Goal: Find specific page/section: Find specific page/section

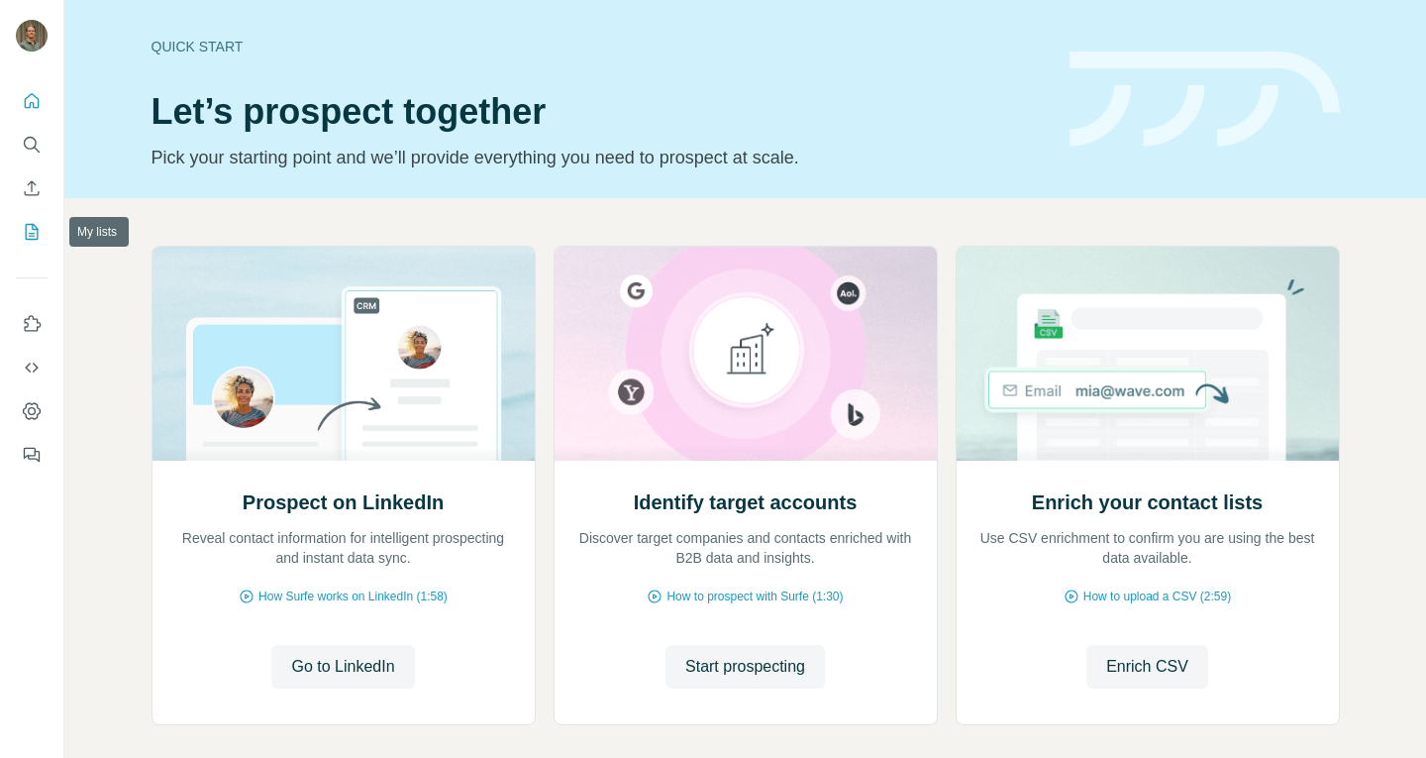
click at [32, 231] on icon "My lists" at bounding box center [32, 232] width 20 height 20
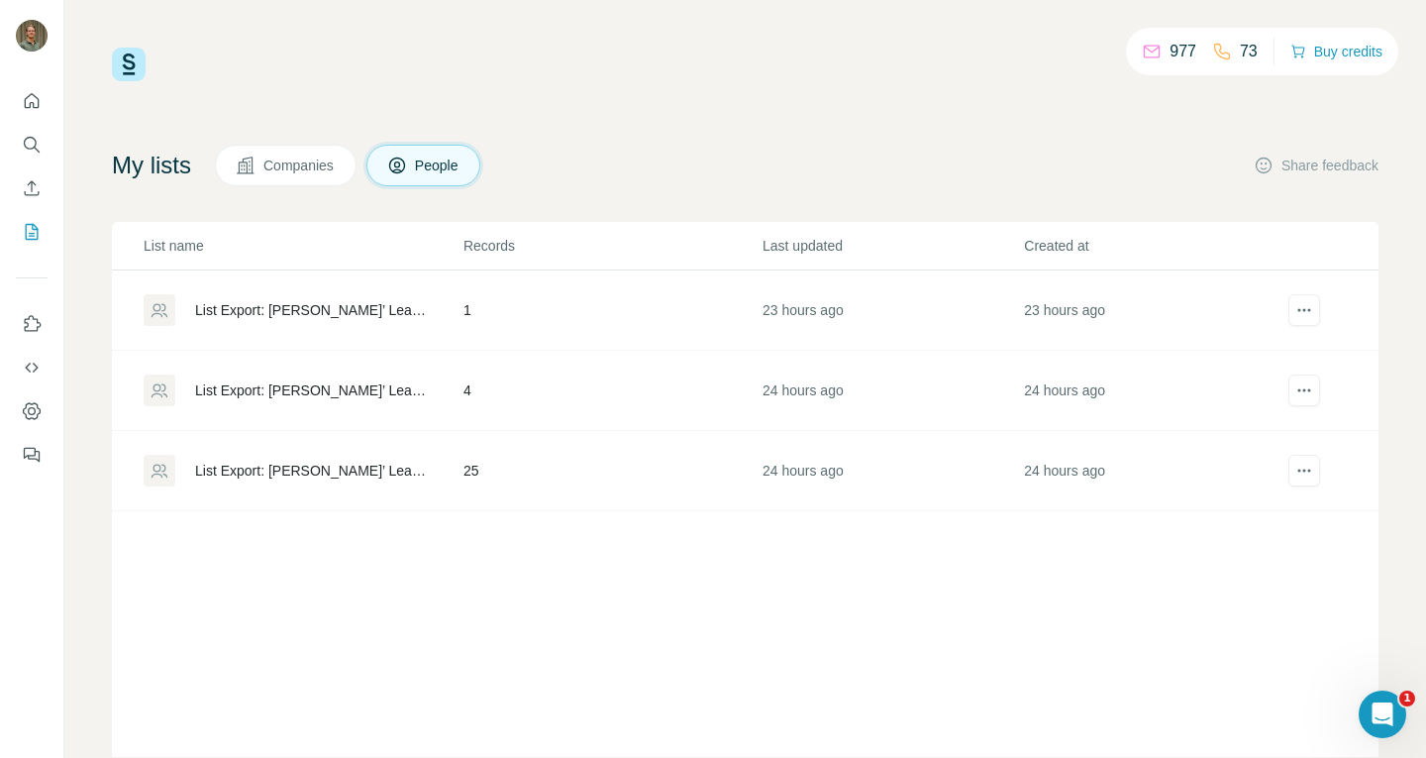
click at [684, 83] on div "977 73 Buy credits My lists Companies People Share feedback List name Records L…" at bounding box center [745, 402] width 1267 height 709
click at [321, 467] on div "List Export: [PERSON_NAME]’ Lead List - [DATE] 11:14" at bounding box center [312, 471] width 235 height 20
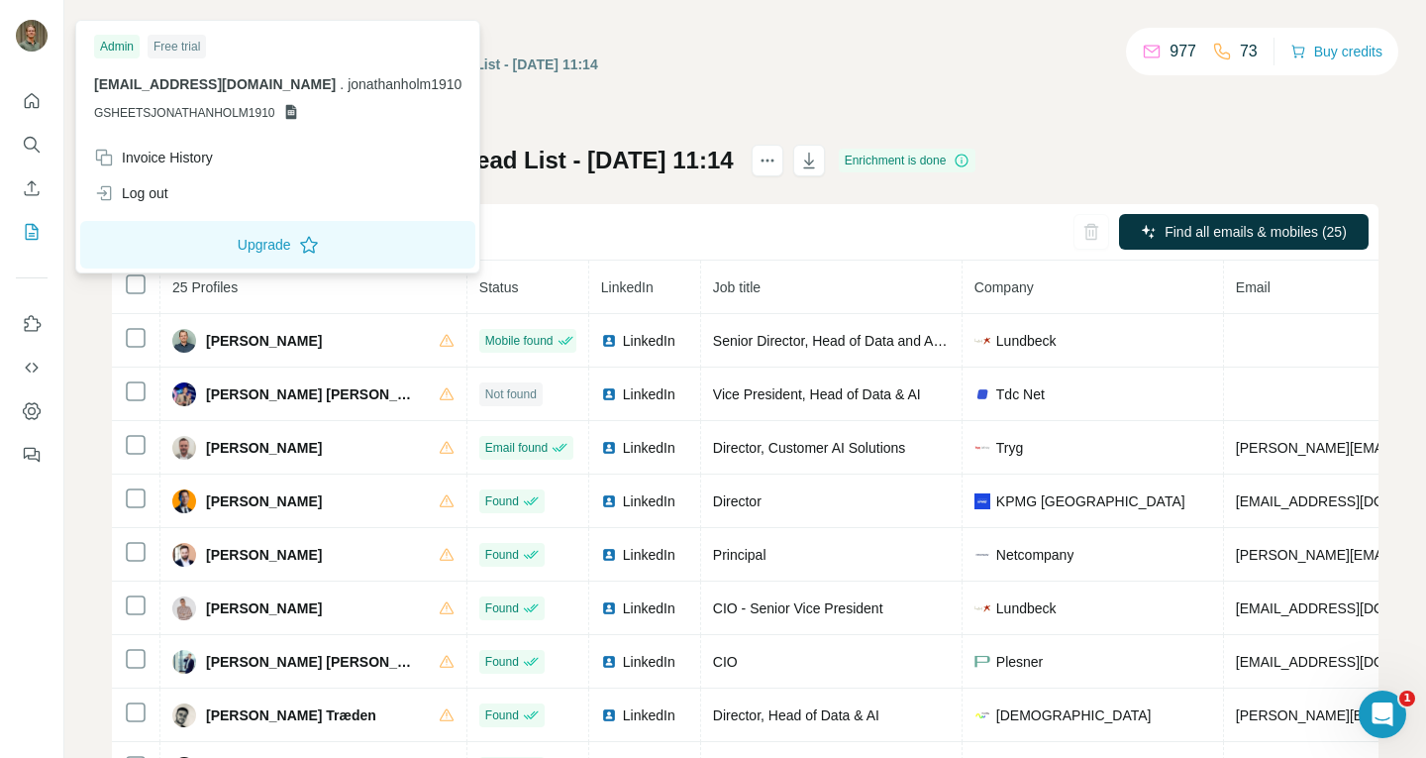
click at [24, 47] on img at bounding box center [32, 36] width 32 height 32
click at [34, 105] on icon "Quick start" at bounding box center [32, 101] width 20 height 20
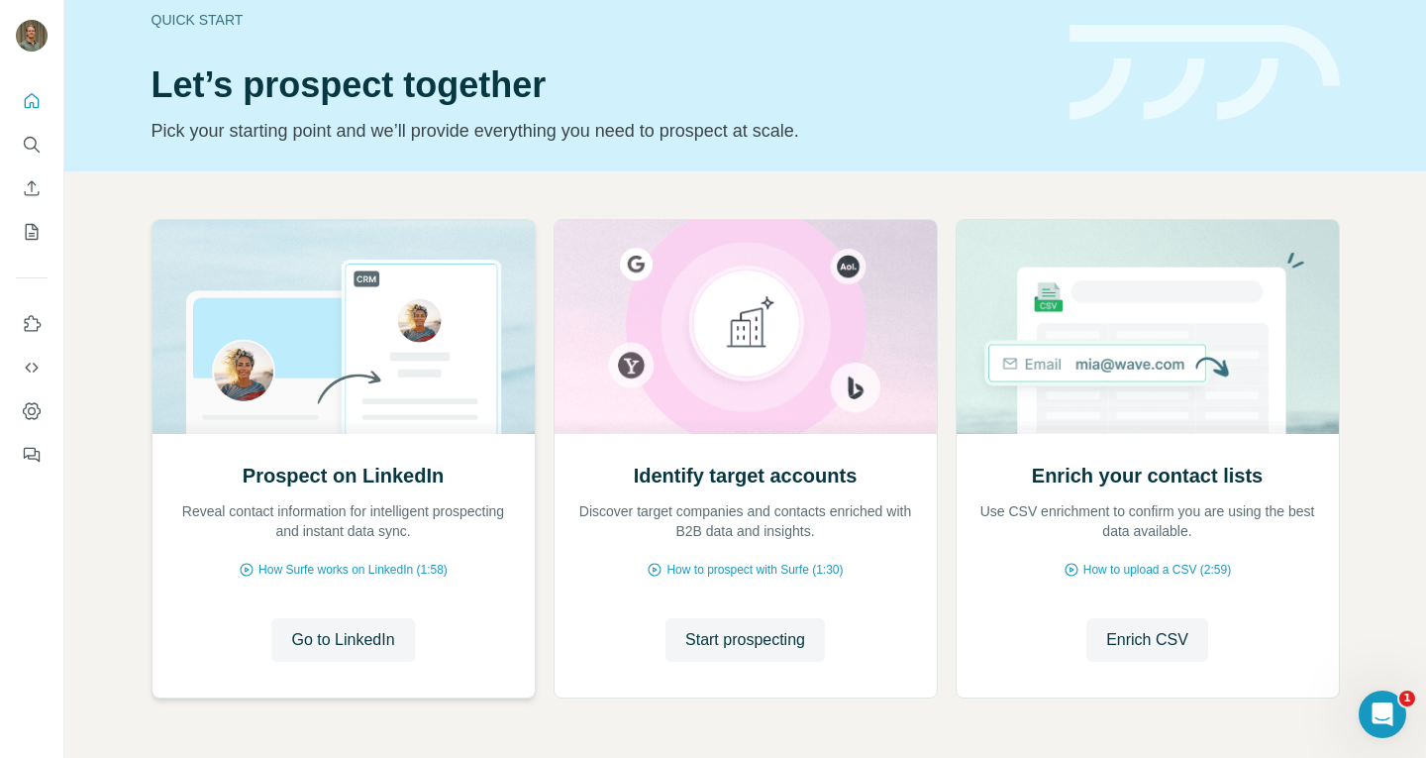
scroll to position [94, 0]
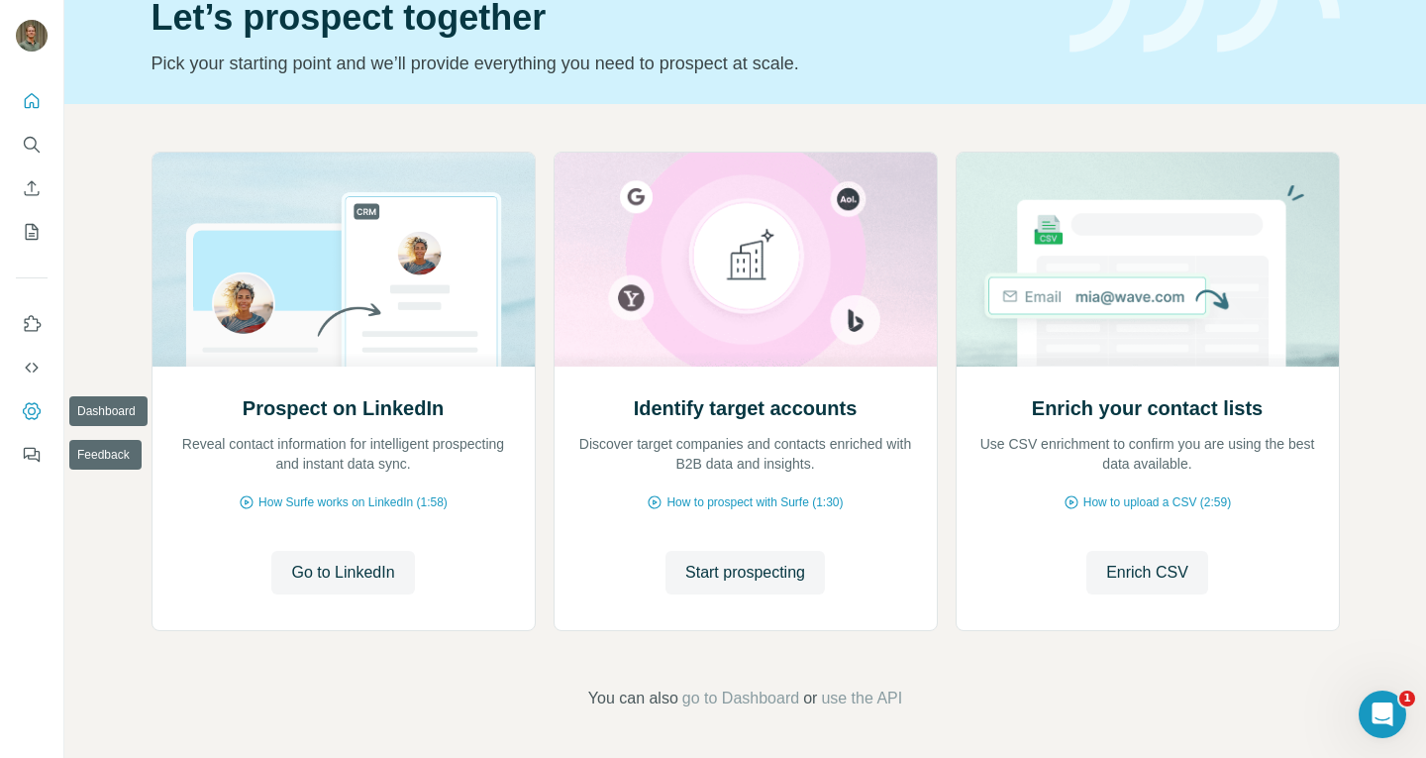
click at [25, 425] on button "Dashboard" at bounding box center [32, 411] width 32 height 36
